Goal: Task Accomplishment & Management: Manage account settings

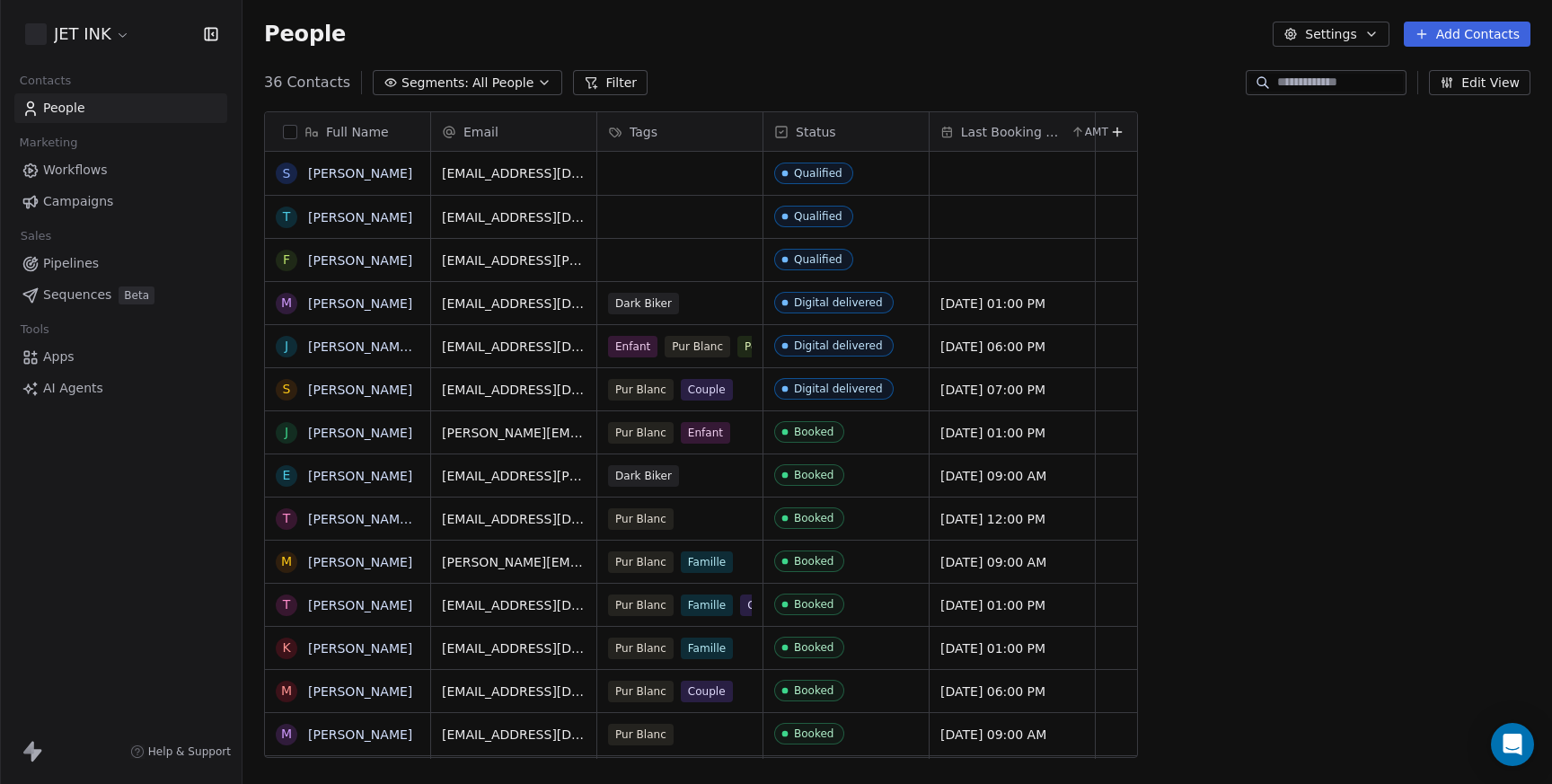
scroll to position [689, 1310]
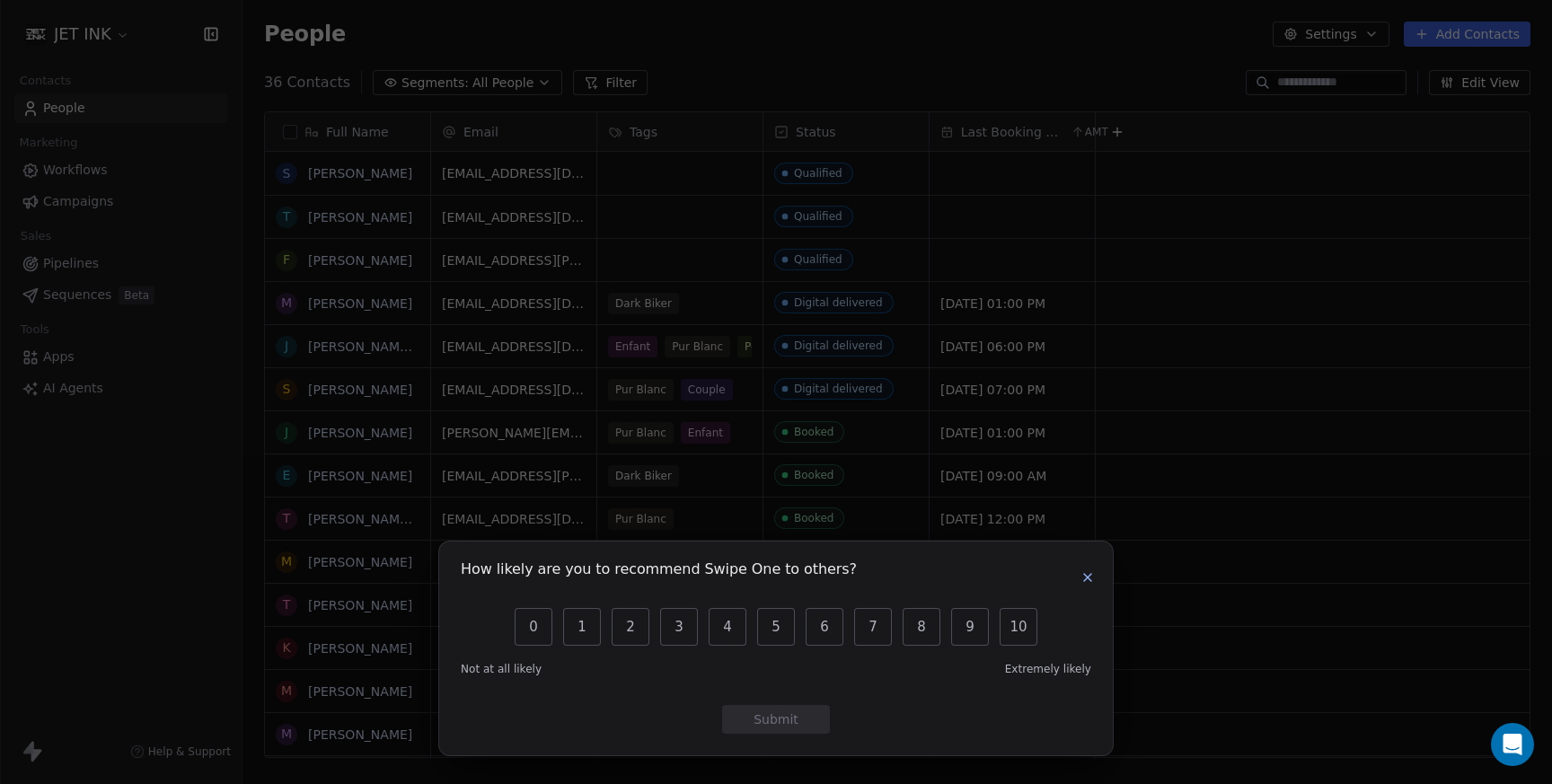
click at [1093, 586] on button "button" at bounding box center [1087, 577] width 21 height 21
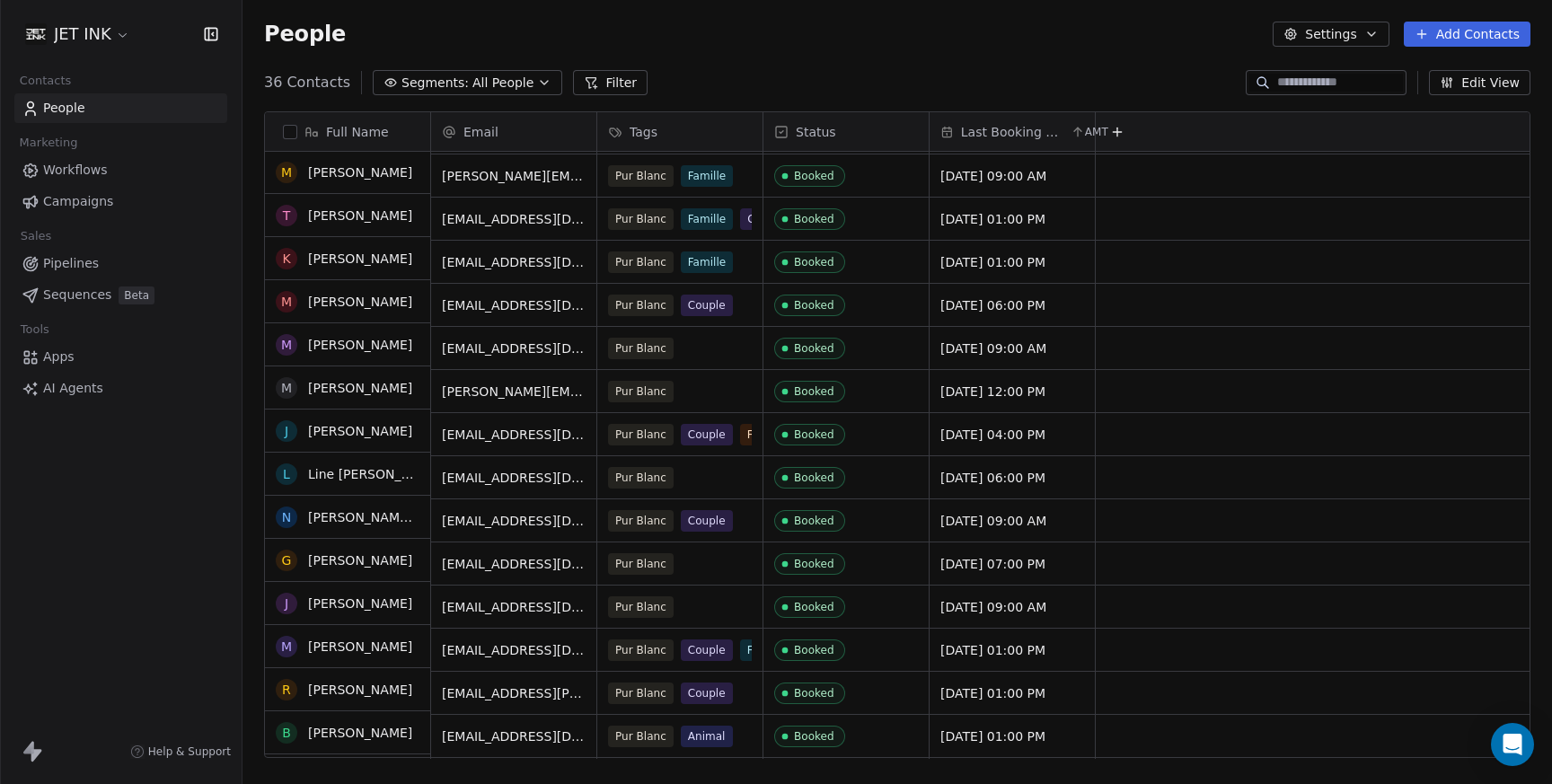
scroll to position [398, 0]
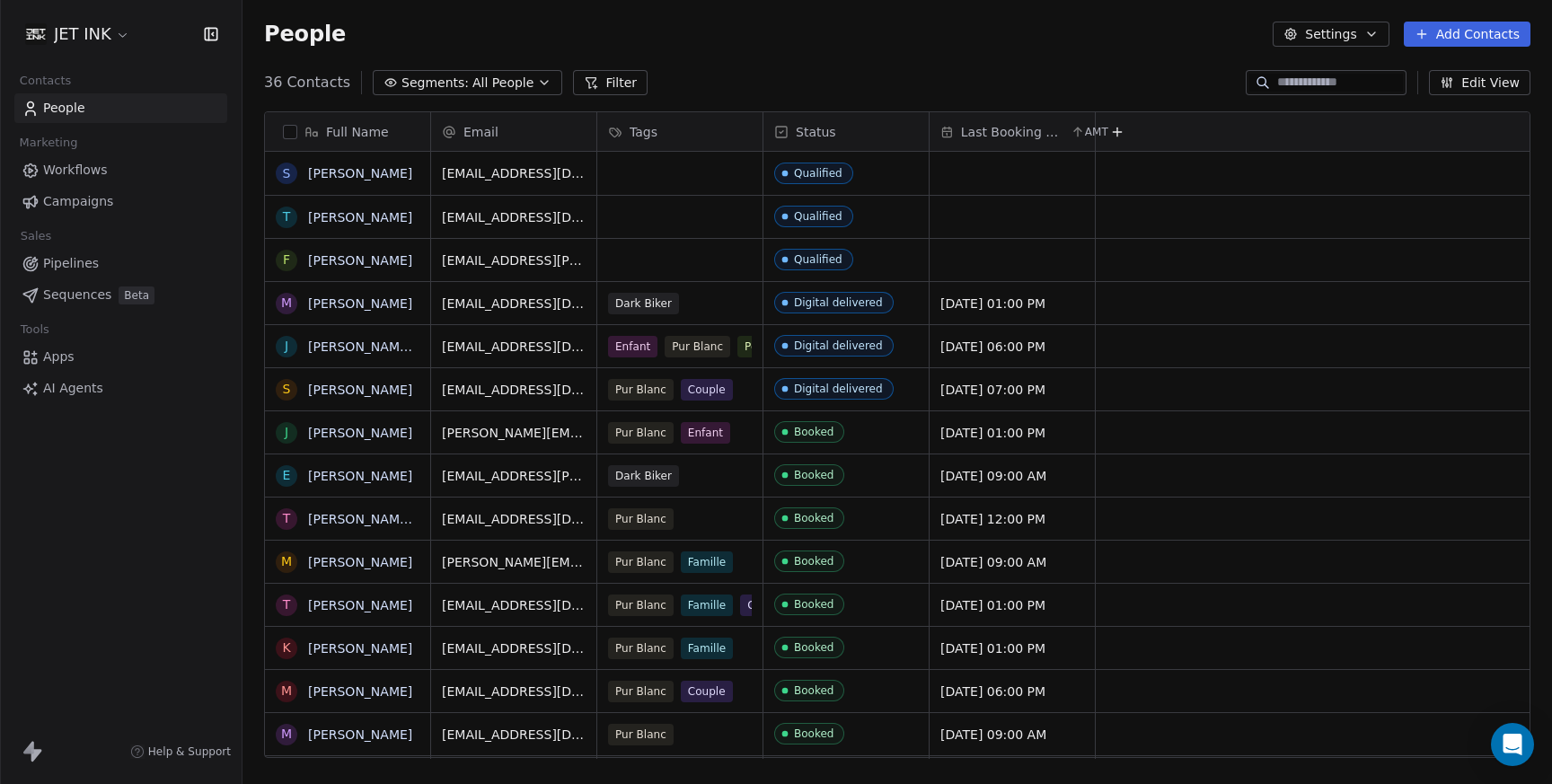
click at [1485, 82] on button "Edit View" at bounding box center [1479, 82] width 101 height 25
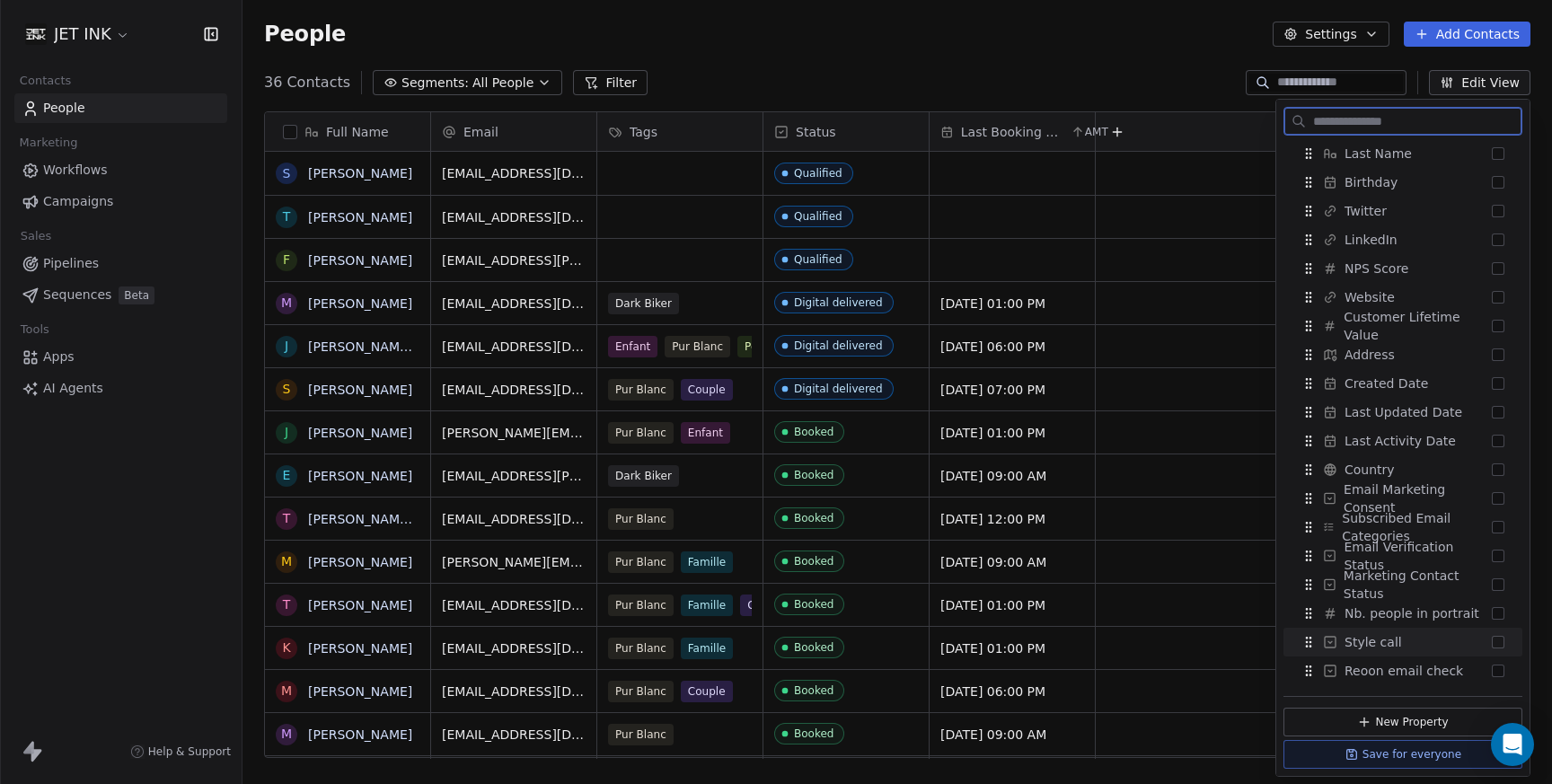
click at [1500, 644] on button "Suggestions" at bounding box center [1499, 642] width 13 height 13
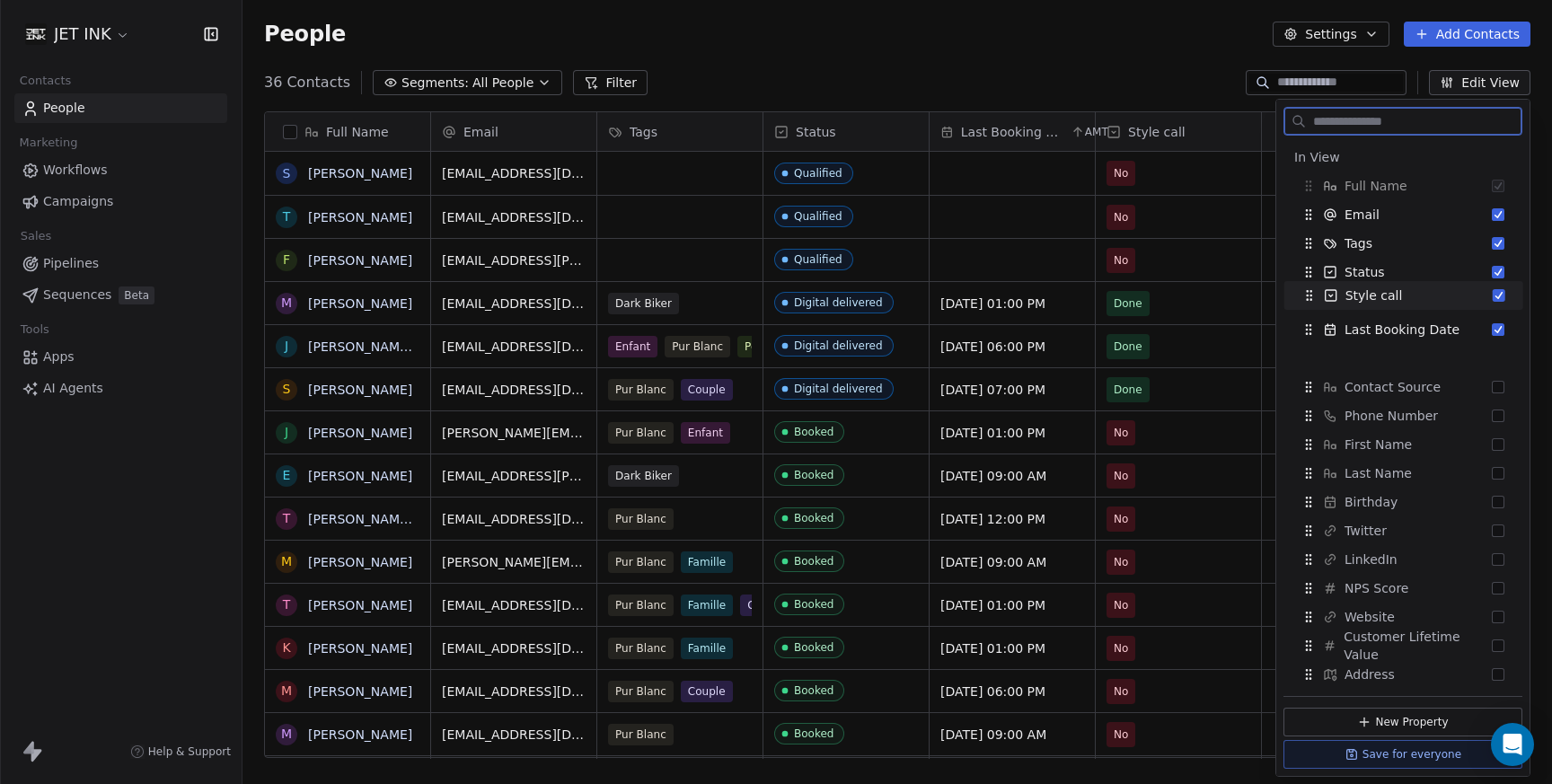
drag, startPoint x: 1309, startPoint y: 329, endPoint x: 1308, endPoint y: 298, distance: 31.0
click at [1308, 298] on icon "Suggestions" at bounding box center [1310, 295] width 15 height 15
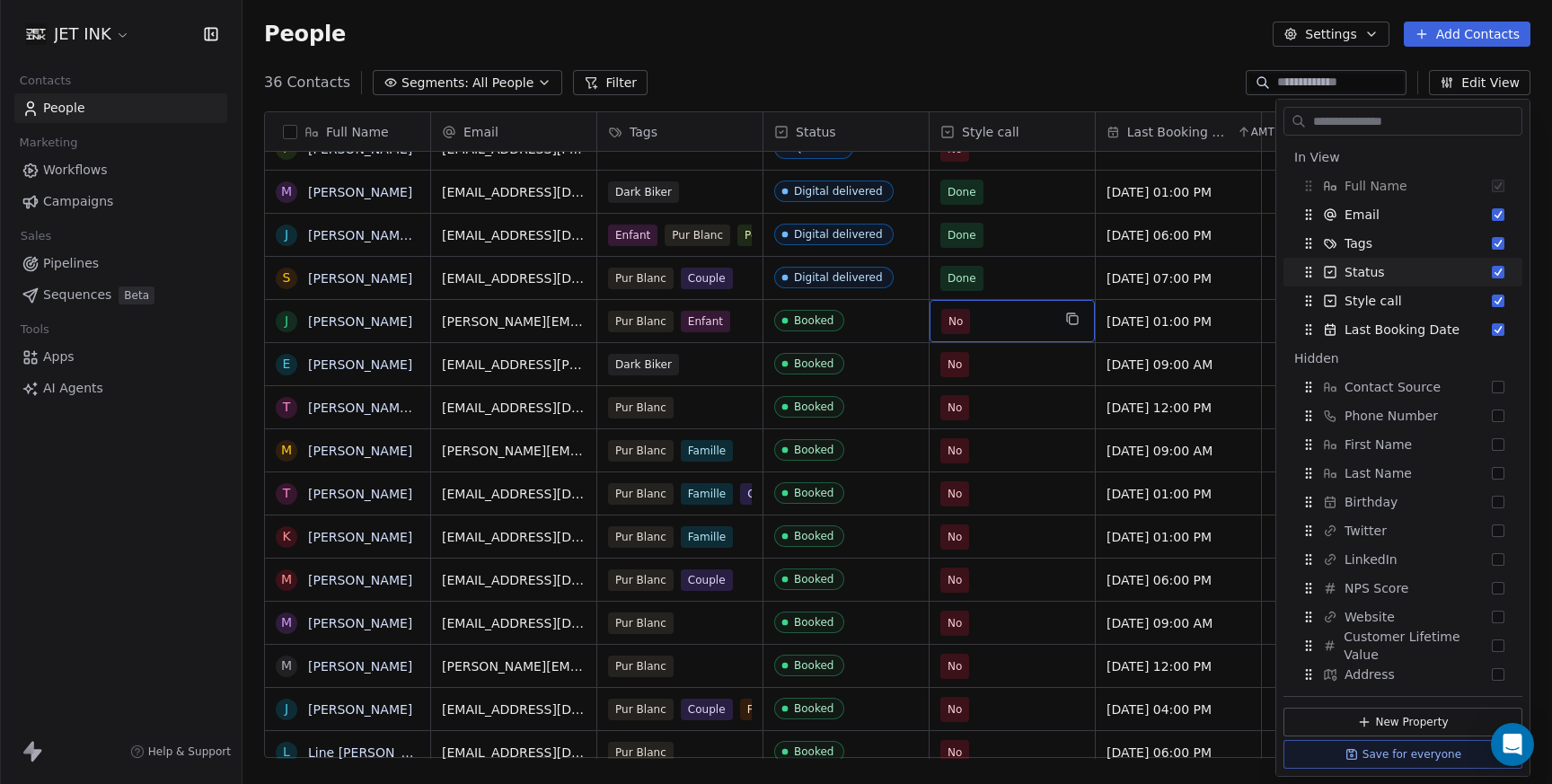
click at [1022, 315] on span "No" at bounding box center [996, 321] width 110 height 25
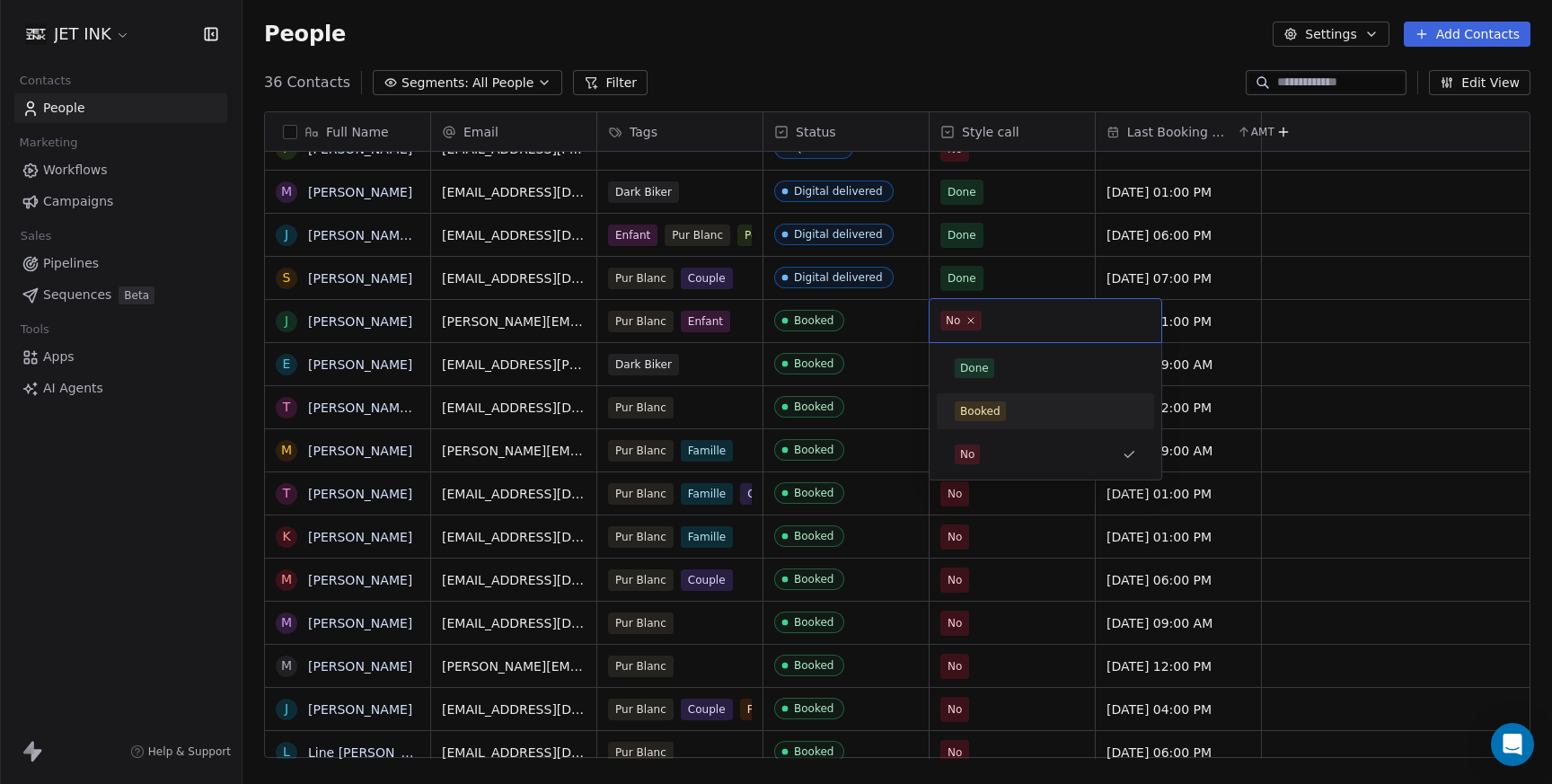
click at [983, 413] on div "Booked" at bounding box center [980, 411] width 41 height 17
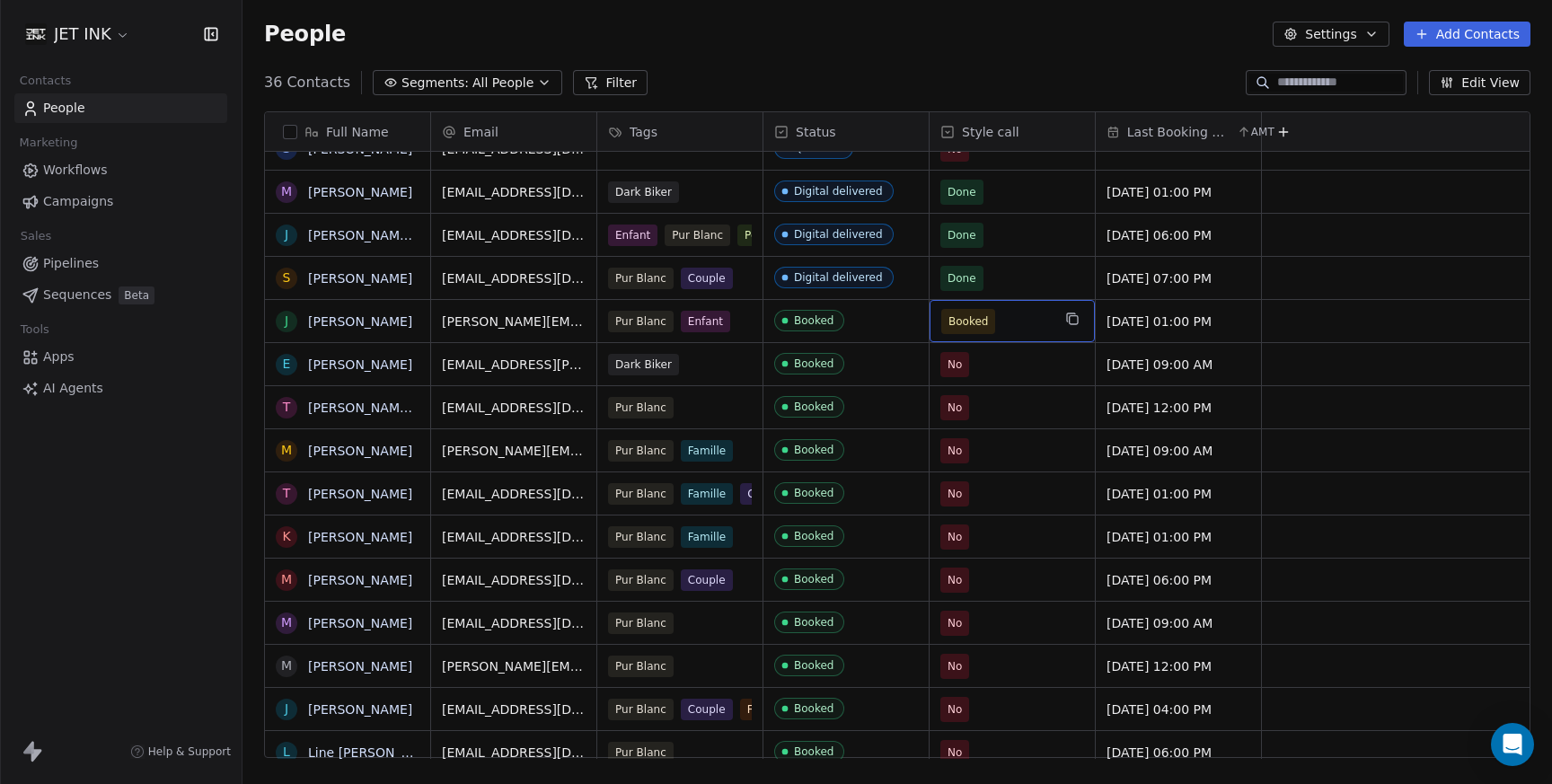
click at [1011, 329] on span "Booked" at bounding box center [996, 321] width 110 height 25
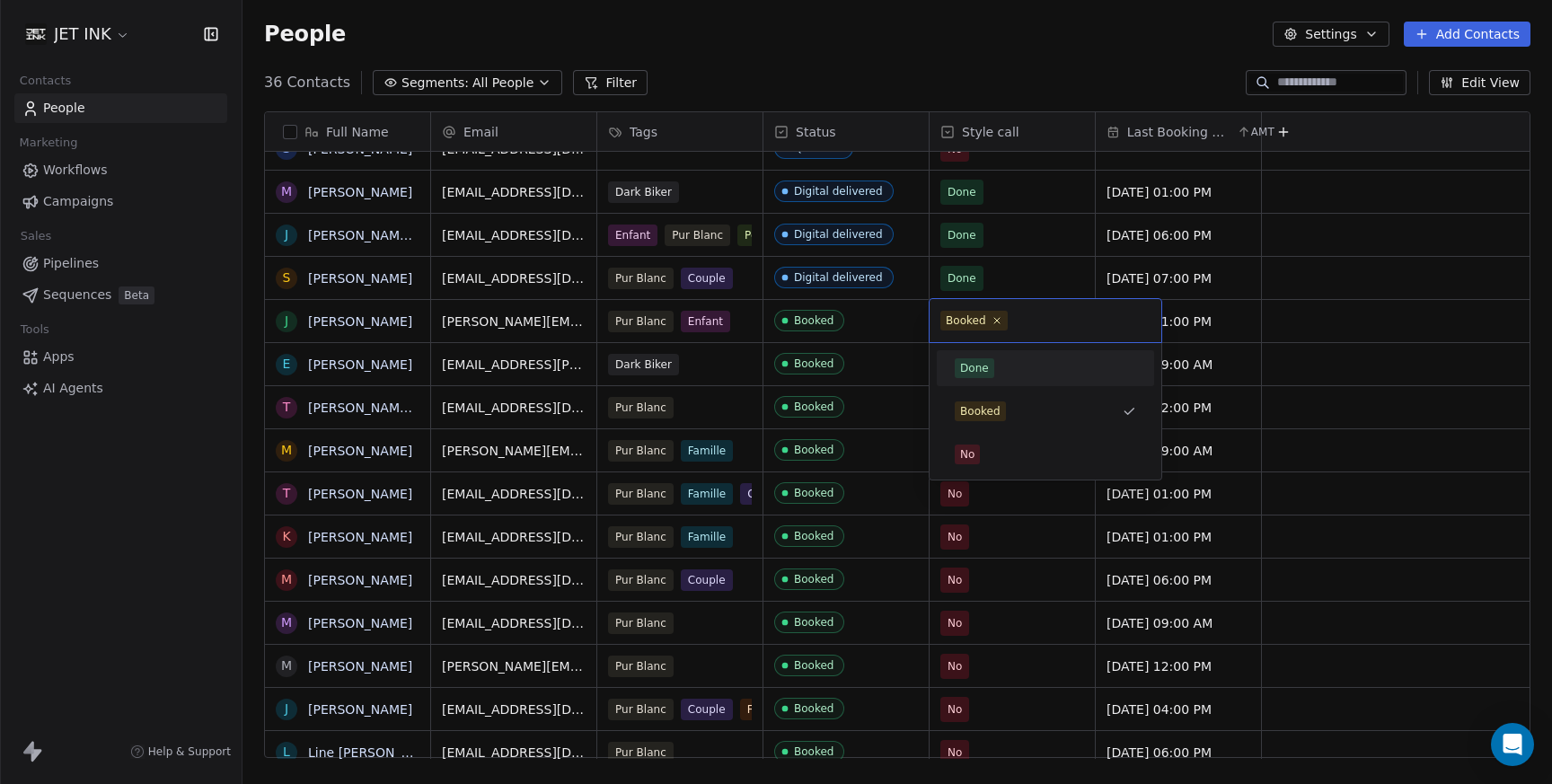
click at [983, 370] on div "Done" at bounding box center [974, 368] width 29 height 17
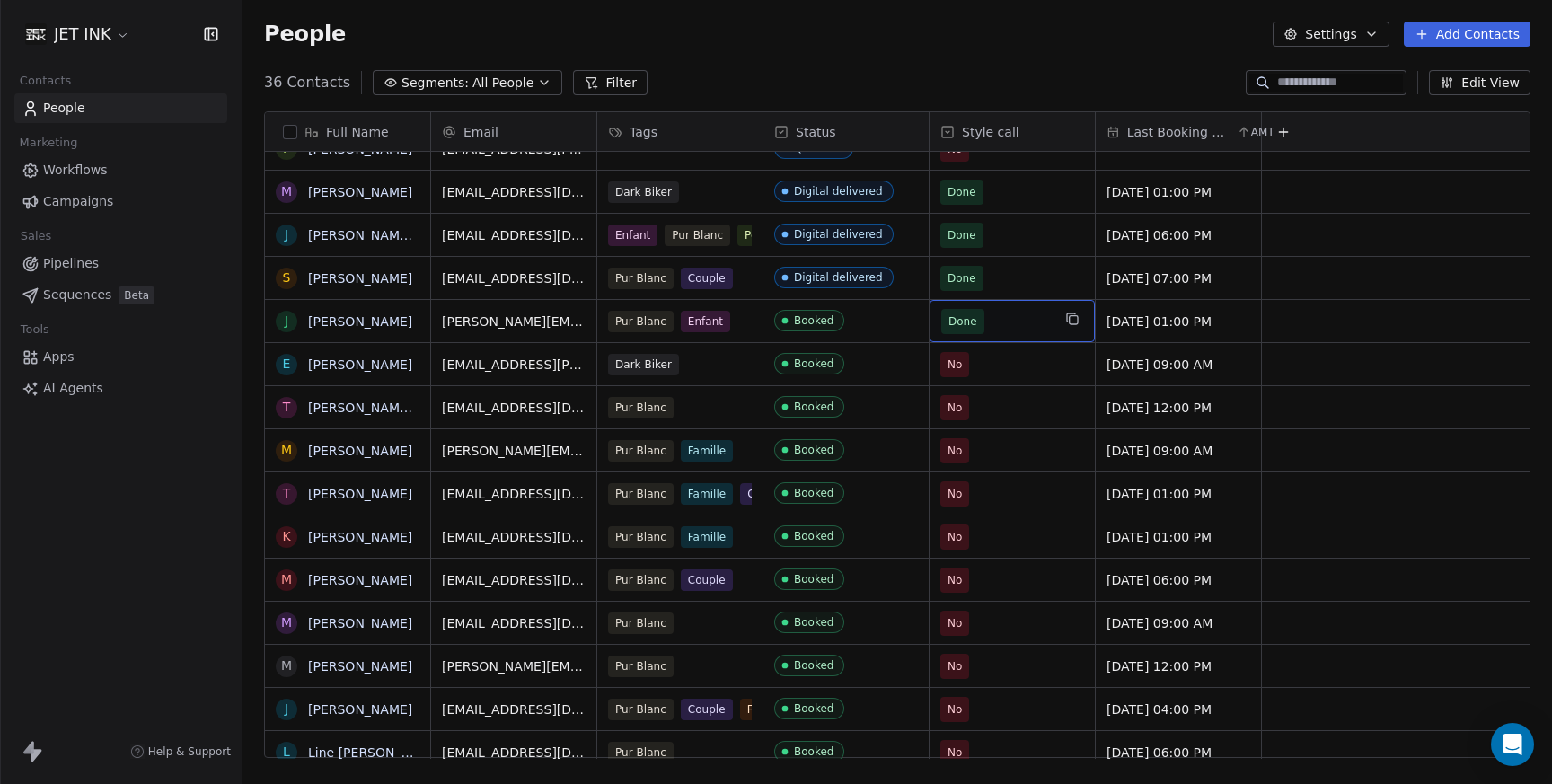
click at [1015, 323] on span "Done" at bounding box center [996, 321] width 110 height 25
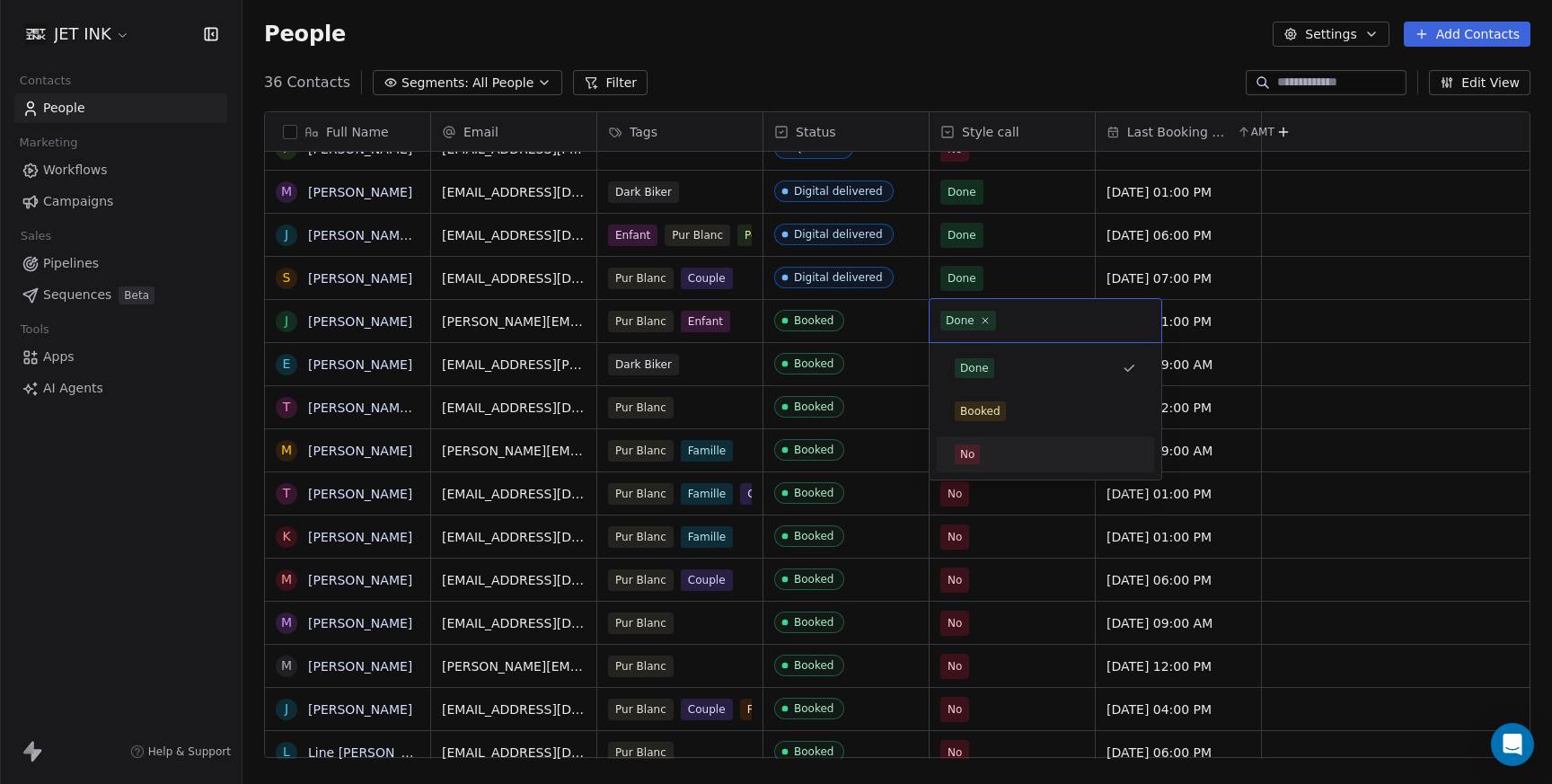
click at [996, 463] on div "No" at bounding box center [1045, 454] width 181 height 19
